Goal: Find contact information: Find contact information

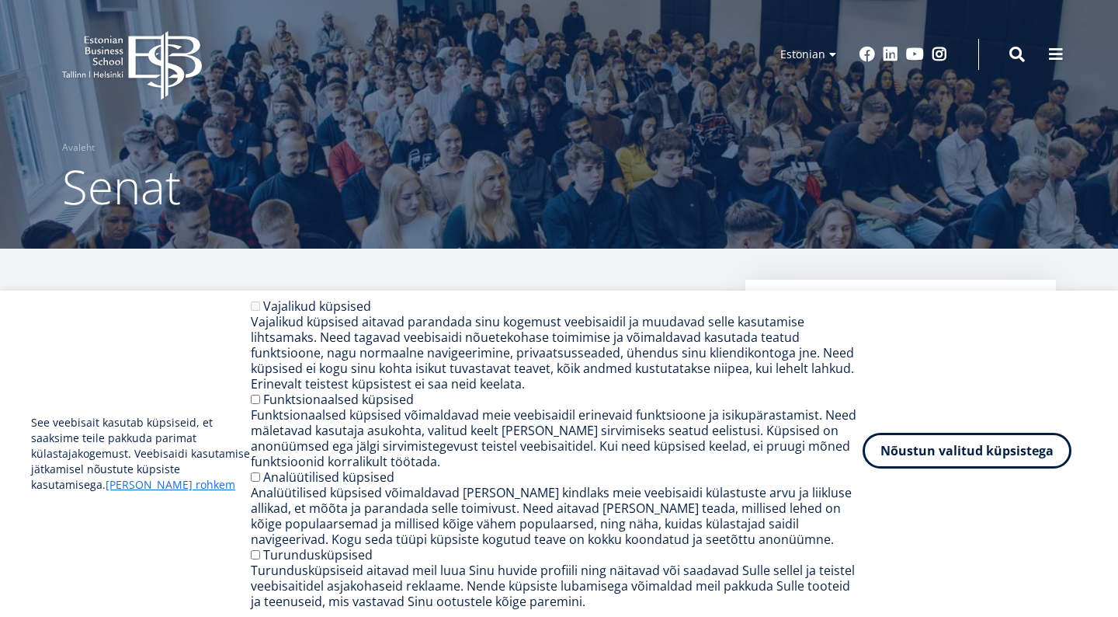
click at [939, 447] on button "Nõustun valitud küpsistega" at bounding box center [967, 451] width 209 height 36
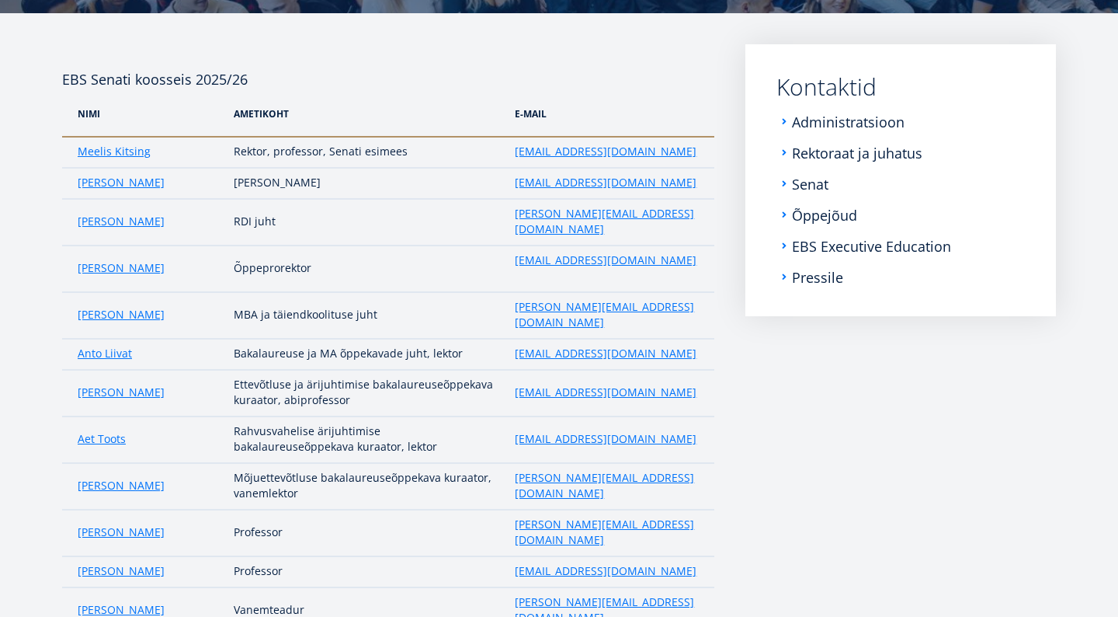
scroll to position [218, 0]
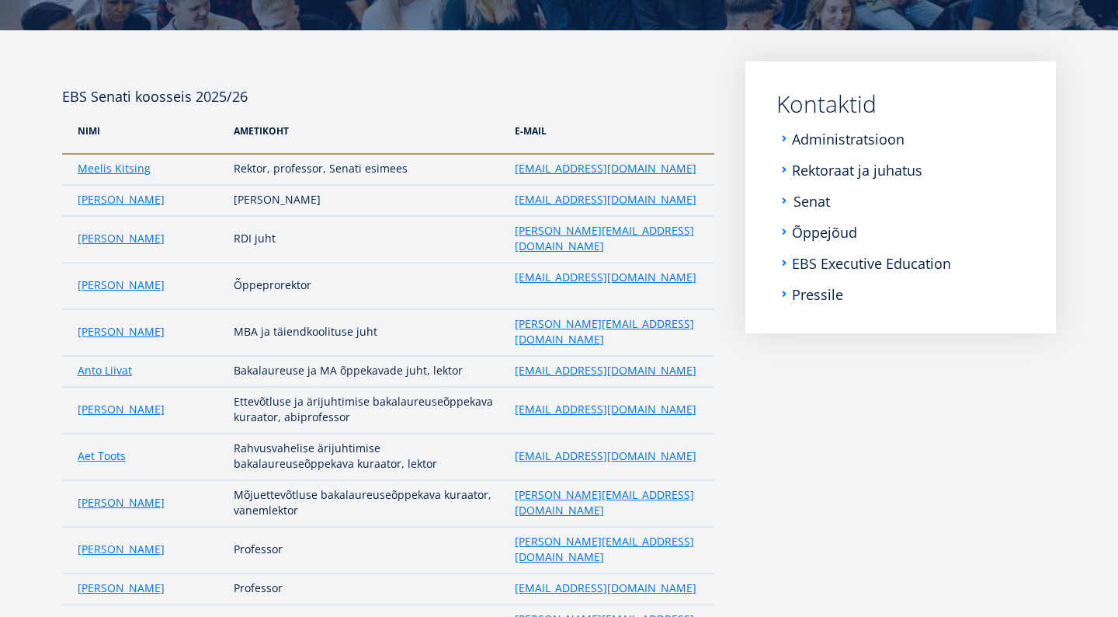
click at [805, 204] on link "Senat" at bounding box center [812, 201] width 37 height 16
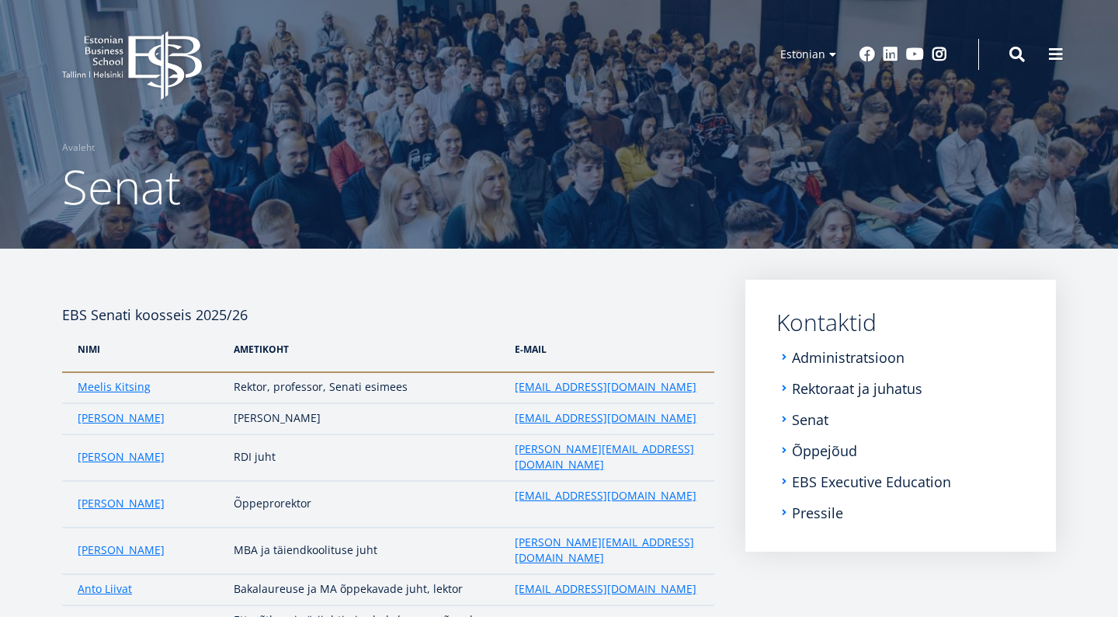
click at [791, 477] on li "EBS Executive Education" at bounding box center [901, 482] width 249 height 16
click at [781, 482] on li "EBS Executive Education" at bounding box center [901, 482] width 249 height 16
click at [798, 481] on link "EBS Executive Education" at bounding box center [873, 482] width 159 height 16
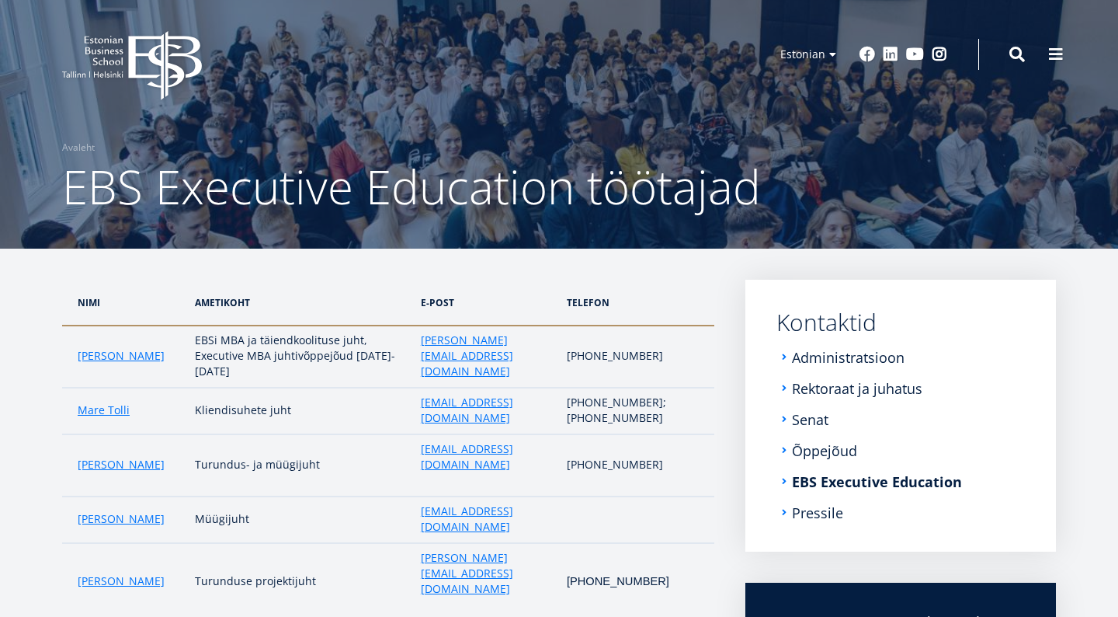
click at [748, 287] on nav "Submenu Kontaktid Administratsioon Rektoraat ja juhatus Senat Õppejõud EBS Exec…" at bounding box center [901, 416] width 311 height 272
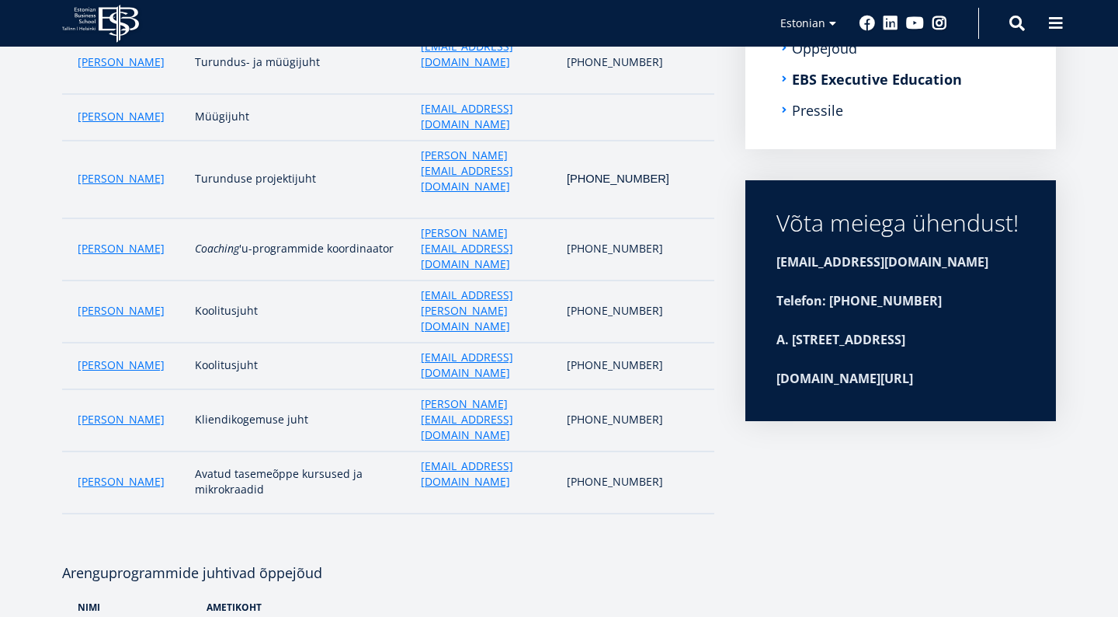
scroll to position [356, 0]
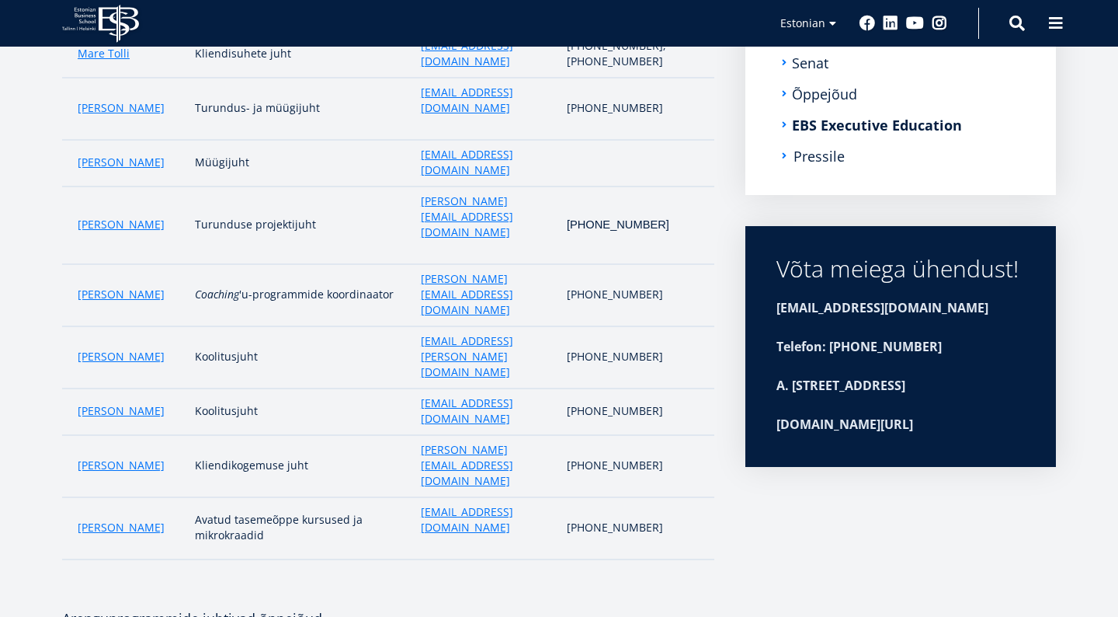
click at [800, 155] on link "Pressile" at bounding box center [819, 156] width 51 height 16
